Goal: Task Accomplishment & Management: Use online tool/utility

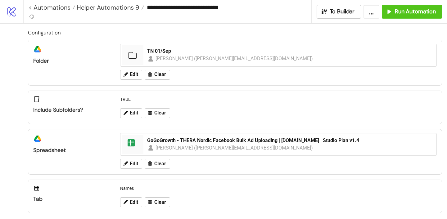
click at [134, 70] on div "Edit Clear" at bounding box center [278, 75] width 321 height 16
click at [134, 78] on button "Edit" at bounding box center [131, 75] width 22 height 10
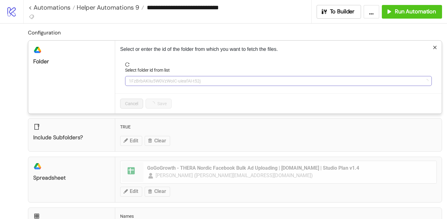
click at [158, 84] on span "1FzBrbAKIiu5W0VzWoIC-uieafAI-t52j" at bounding box center [278, 80] width 299 height 9
click at [281, 70] on div "Select folder id from list" at bounding box center [278, 71] width 307 height 9
click at [258, 159] on div "**********" at bounding box center [223, 109] width 447 height 219
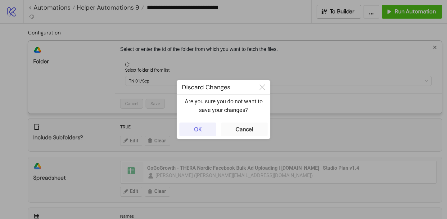
click at [201, 131] on button "OK" at bounding box center [197, 130] width 37 height 14
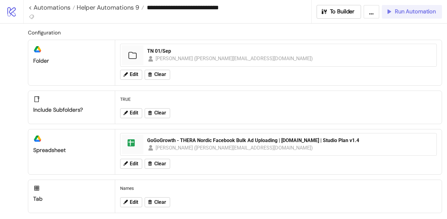
click at [405, 11] on span "Run Automation" at bounding box center [415, 11] width 41 height 7
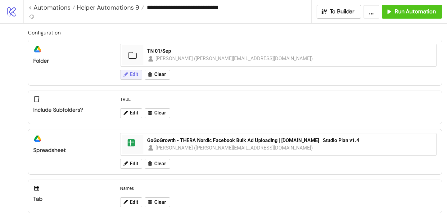
click at [124, 73] on icon at bounding box center [126, 75] width 6 height 6
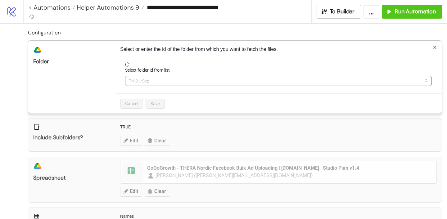
click at [145, 86] on span "TN 01/Sep" at bounding box center [278, 80] width 299 height 9
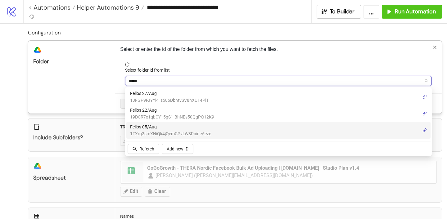
type input "*****"
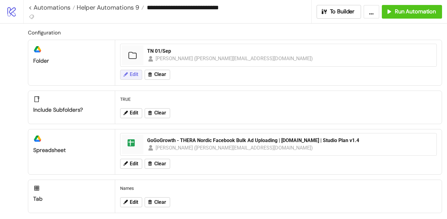
click at [136, 73] on span "Edit" at bounding box center [134, 75] width 8 height 6
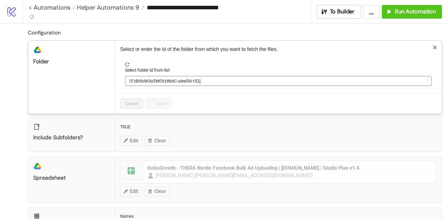
click at [148, 80] on span "1FzBrbAKIiu5W0VzWoIC-uieafAI-t52j" at bounding box center [278, 80] width 299 height 9
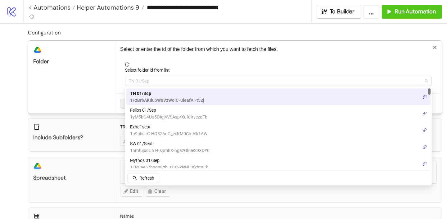
click at [148, 79] on span "TN 01/Sep" at bounding box center [278, 80] width 299 height 9
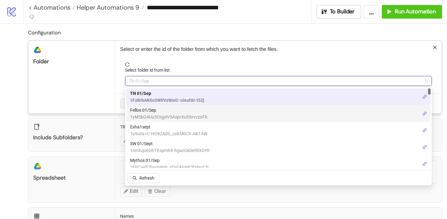
click at [147, 112] on span "Fellos 01/Sep" at bounding box center [168, 110] width 77 height 7
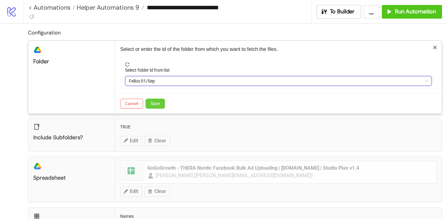
click at [158, 105] on span "Save" at bounding box center [155, 103] width 9 height 5
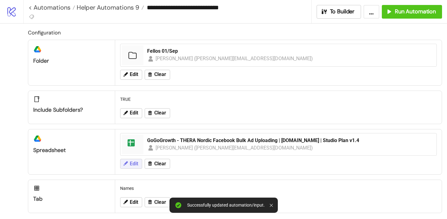
click at [133, 164] on span "Edit" at bounding box center [134, 164] width 8 height 6
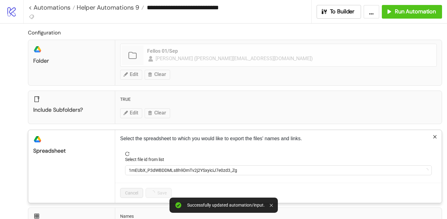
click at [149, 176] on form "Select file id from list 1mEUbX_P3dWBDDMLs8h9DmTv2j2YSxyiciJ7e0zd3_Zg" at bounding box center [278, 167] width 317 height 31
click at [149, 174] on span "1mEUbX_P3dWBDDMLs8h9DmTv2j2YSxyiciJ7e0zd3_Zg" at bounding box center [278, 170] width 299 height 9
click at [149, 174] on span "GoGoGrowth - THERA Nordic Facebook Bulk Ad Uploading | [DOMAIN_NAME] | Studio P…" at bounding box center [278, 170] width 299 height 9
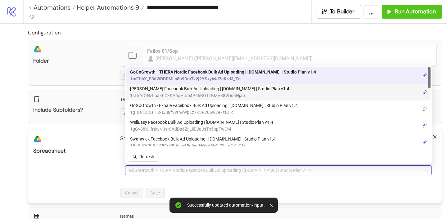
click at [159, 89] on span "FELLOS HL Facebook Bulk Ad Uploading | Kitchn.io | Studio Plan v1.4" at bounding box center [209, 88] width 159 height 7
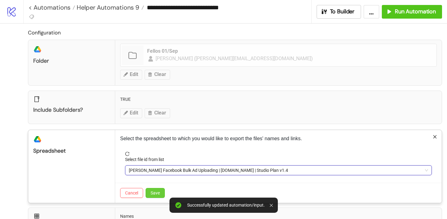
click at [155, 193] on span "Save" at bounding box center [155, 193] width 9 height 5
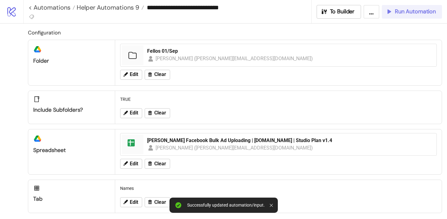
click at [407, 8] on span "Run Automation" at bounding box center [415, 11] width 41 height 7
